Goal: Find specific page/section: Find specific page/section

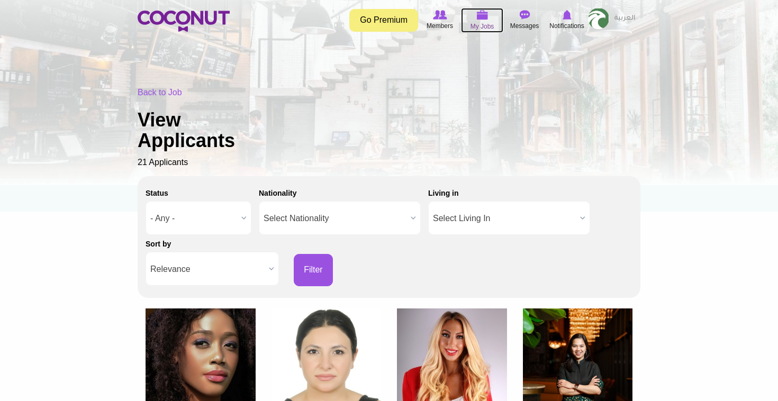
click at [477, 15] on img at bounding box center [482, 15] width 12 height 10
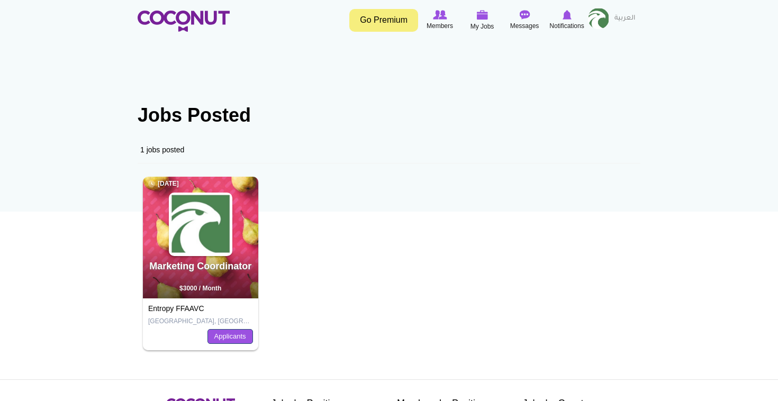
click at [238, 334] on link "Applicants" at bounding box center [230, 336] width 46 height 15
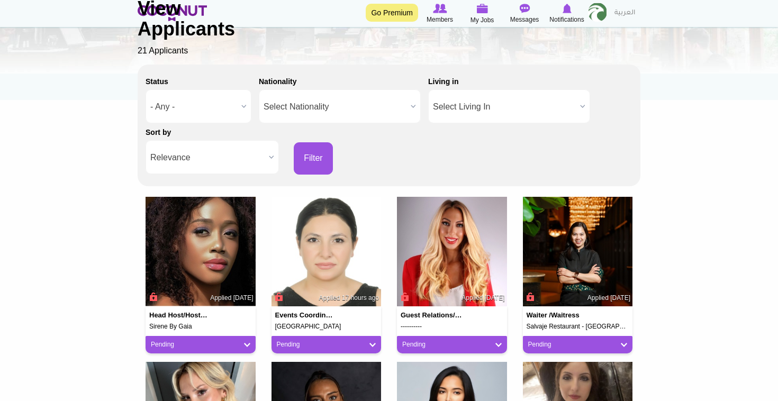
scroll to position [114, 0]
